Goal: Navigation & Orientation: Find specific page/section

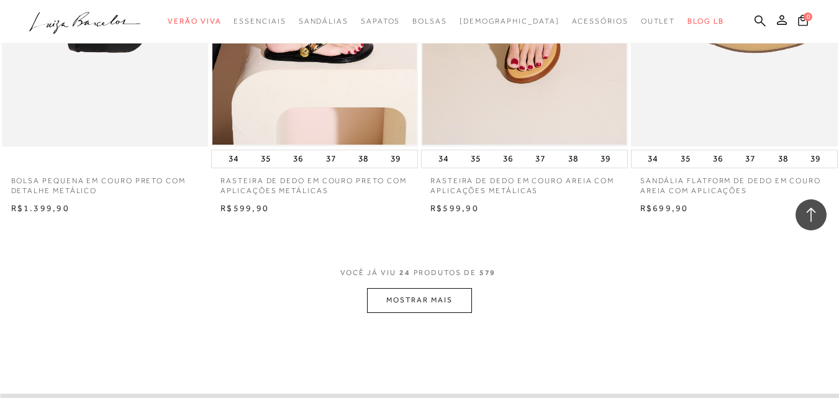
scroll to position [2299, 0]
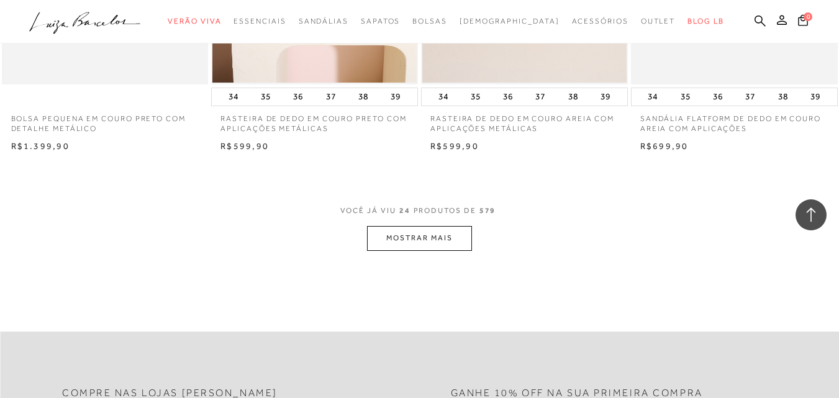
click at [405, 236] on button "MOSTRAR MAIS" at bounding box center [419, 238] width 104 height 24
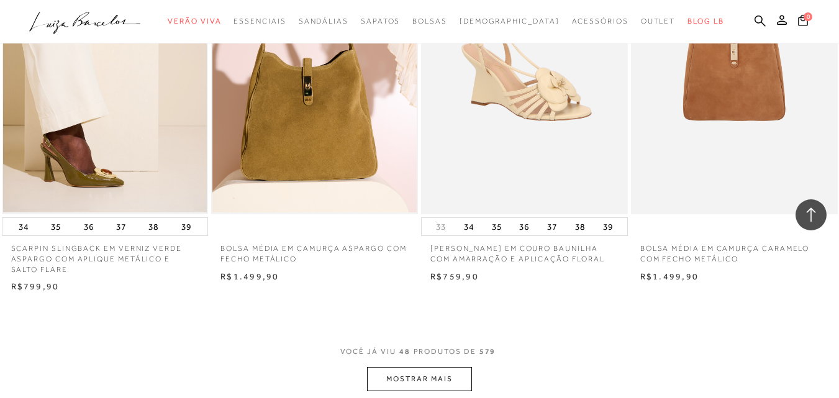
scroll to position [4721, 0]
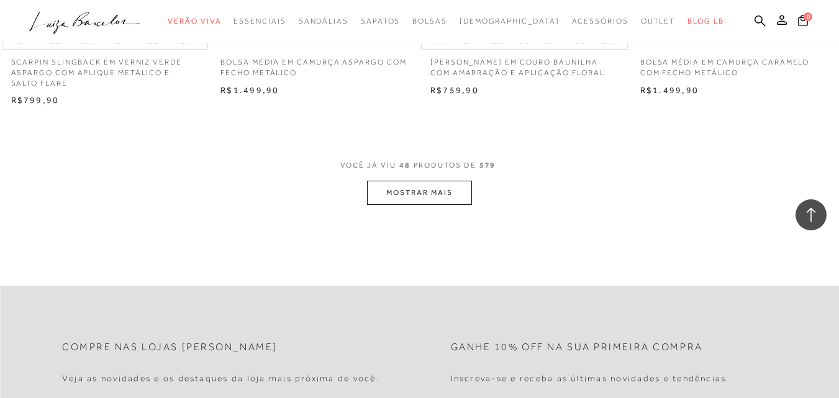
click at [411, 194] on button "MOSTRAR MAIS" at bounding box center [419, 193] width 104 height 24
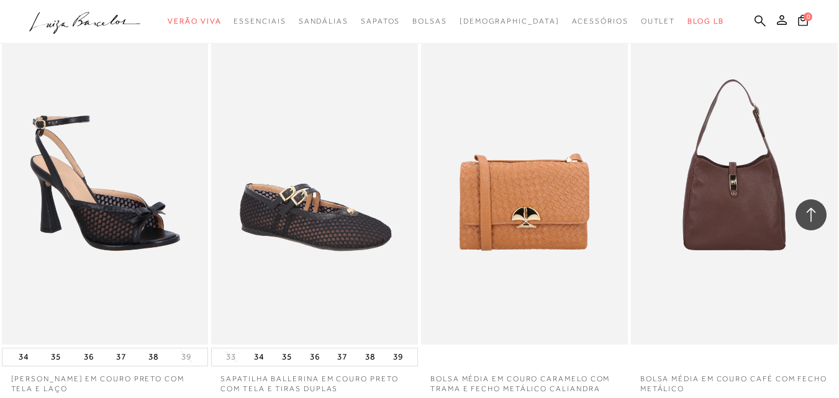
scroll to position [7020, 0]
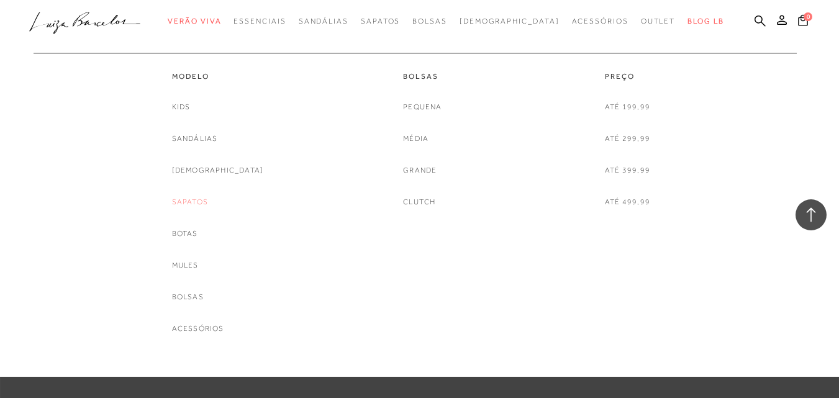
click at [208, 203] on link "Sapatos" at bounding box center [190, 202] width 36 height 13
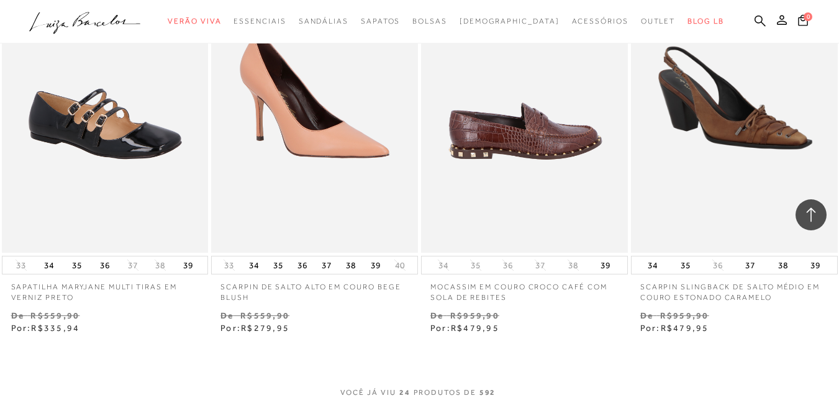
scroll to position [2361, 0]
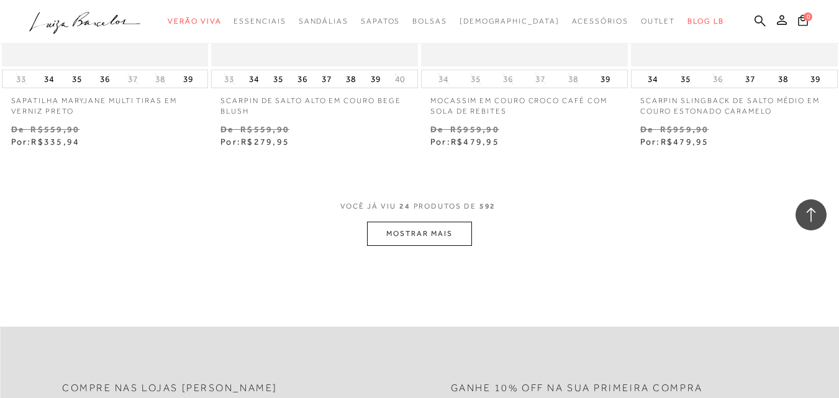
click at [457, 230] on button "MOSTRAR MAIS" at bounding box center [419, 234] width 104 height 24
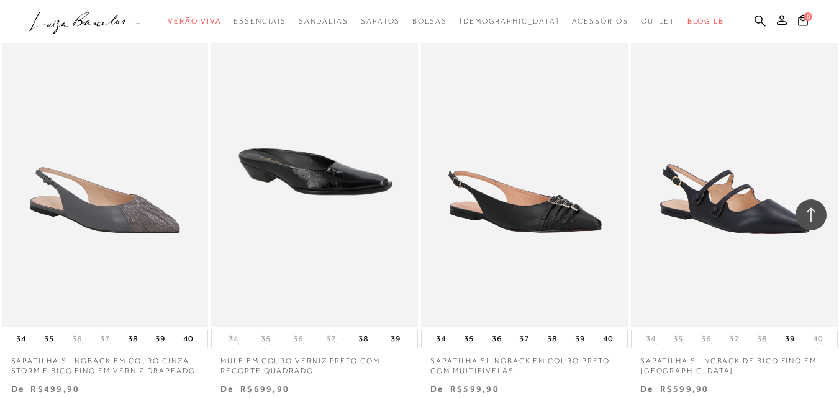
scroll to position [4721, 0]
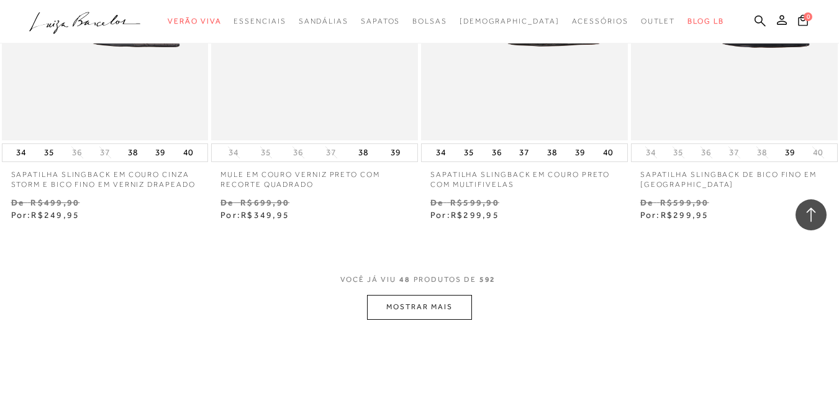
click at [422, 303] on button "MOSTRAR MAIS" at bounding box center [419, 307] width 104 height 24
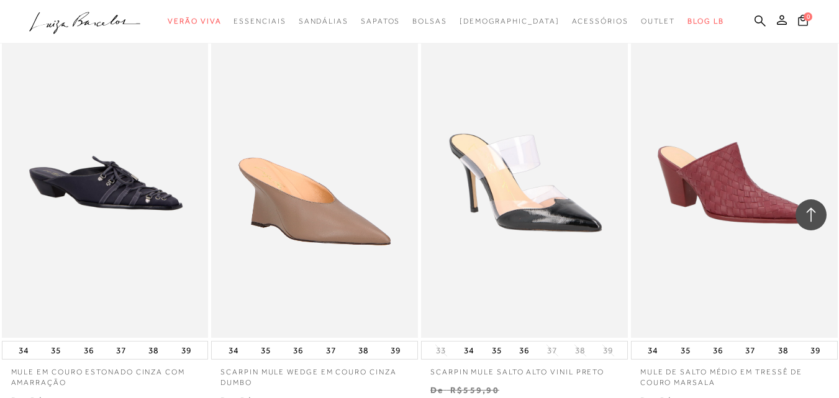
scroll to position [7144, 0]
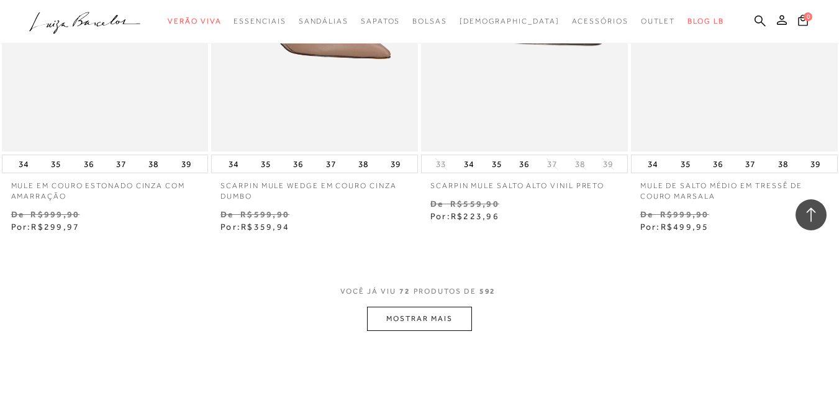
click at [426, 319] on button "MOSTRAR MAIS" at bounding box center [419, 319] width 104 height 24
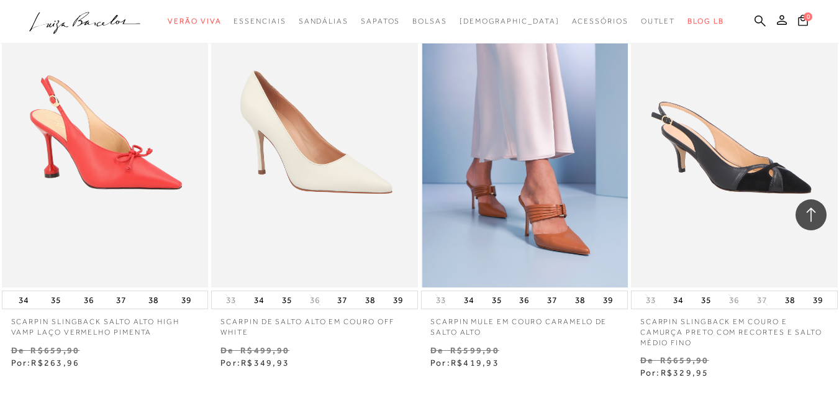
scroll to position [9691, 0]
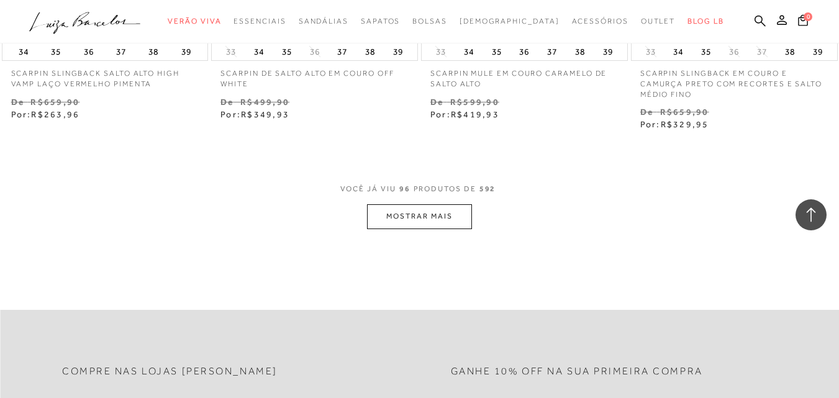
click at [442, 206] on button "MOSTRAR MAIS" at bounding box center [419, 216] width 104 height 24
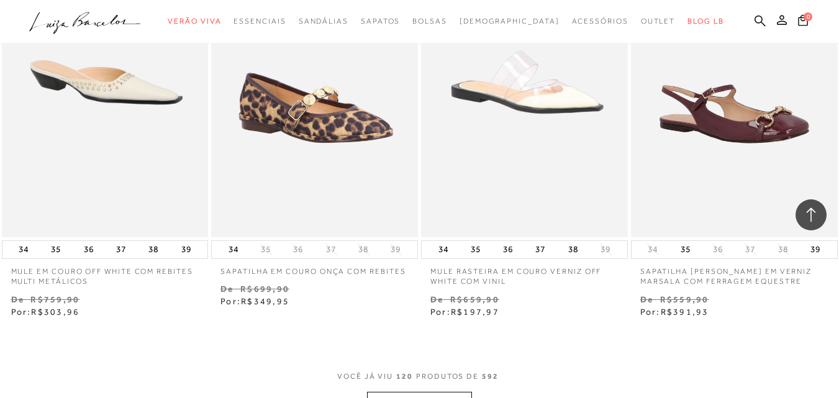
scroll to position [12114, 0]
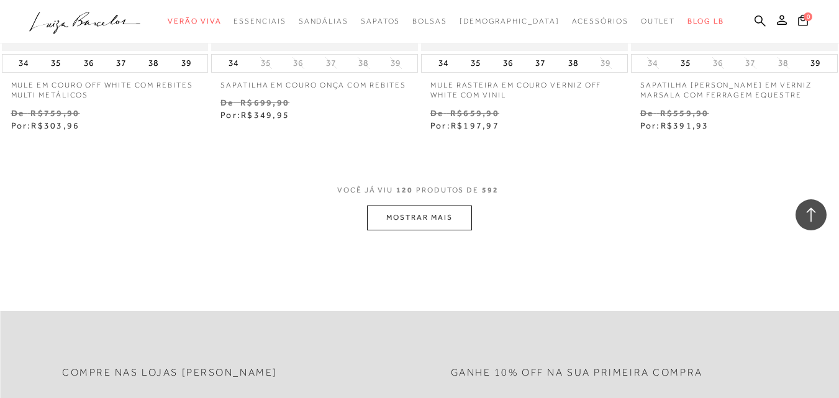
click at [465, 217] on button "MOSTRAR MAIS" at bounding box center [419, 218] width 104 height 24
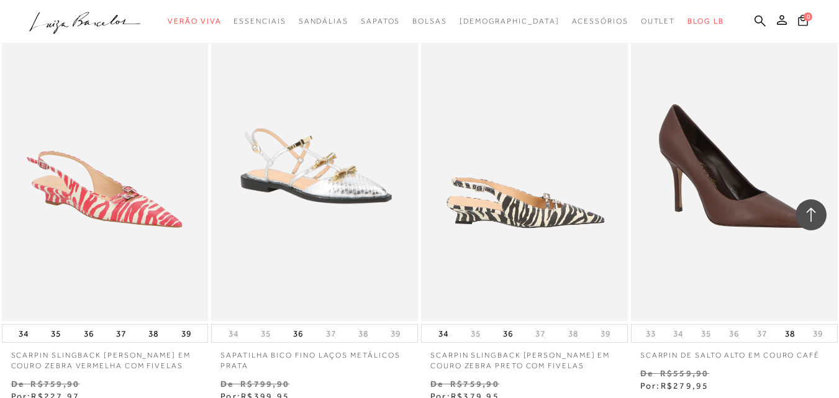
scroll to position [14475, 0]
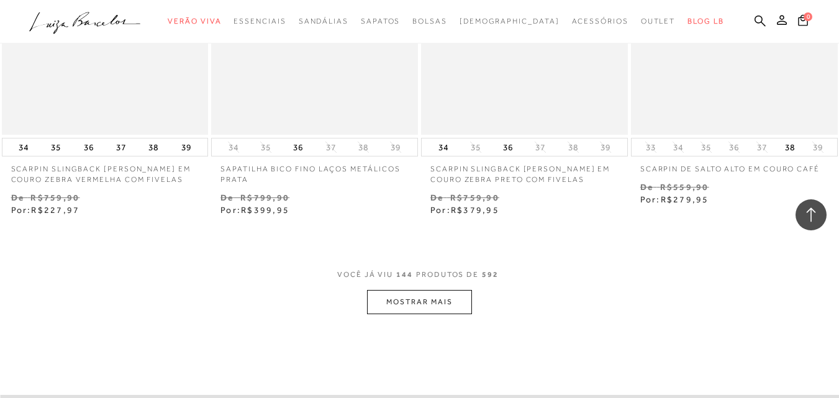
click at [444, 290] on button "MOSTRAR MAIS" at bounding box center [419, 302] width 104 height 24
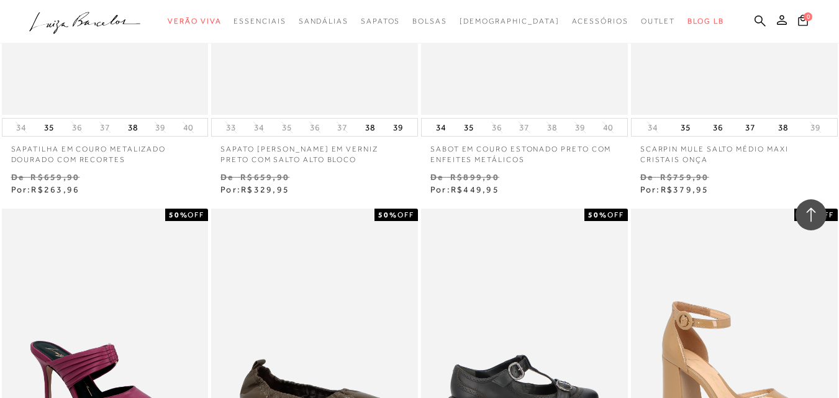
scroll to position [15904, 0]
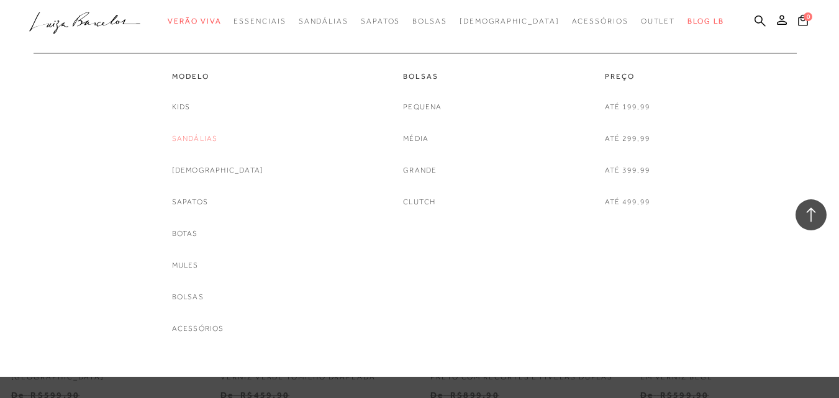
click at [203, 139] on link "Sandálias" at bounding box center [195, 138] width 46 height 13
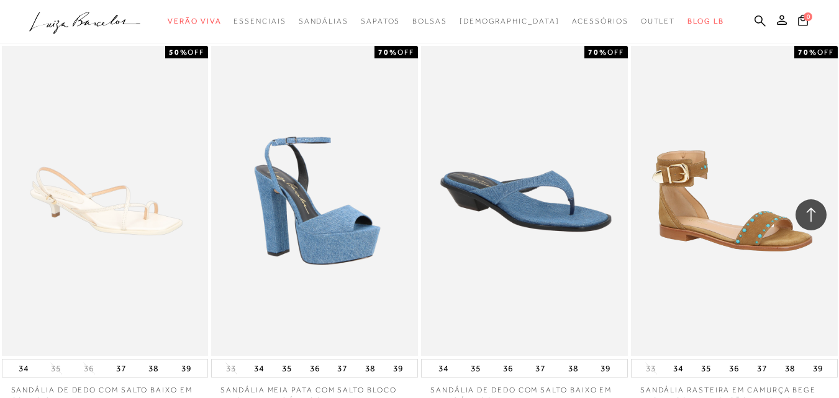
scroll to position [1926, 0]
